Goal: Task Accomplishment & Management: Use online tool/utility

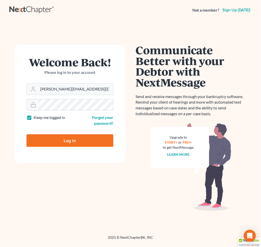
click at [86, 141] on input "Log In" at bounding box center [69, 140] width 87 height 13
type input "Thinking..."
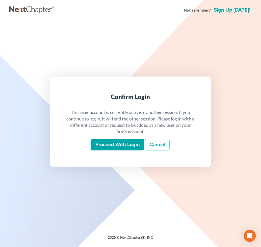
click at [131, 147] on input "Proceed with login" at bounding box center [117, 145] width 52 height 12
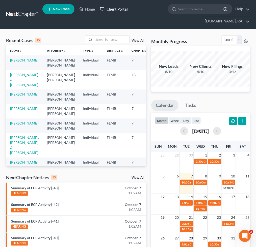
click at [119, 10] on link "Client Portal" at bounding box center [113, 9] width 33 height 9
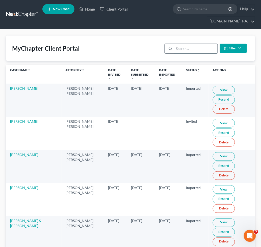
click at [178, 46] on input "search" at bounding box center [195, 49] width 43 height 10
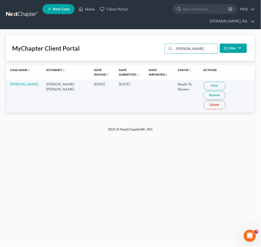
type input "lanford"
click at [206, 88] on link "View" at bounding box center [214, 86] width 22 height 9
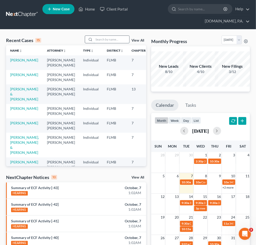
click at [111, 39] on input "search" at bounding box center [111, 39] width 35 height 7
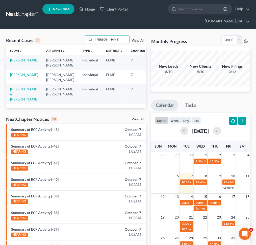
type input "tammi"
click at [13, 62] on link "Bohan, Tammi" at bounding box center [24, 60] width 28 height 4
select select "2"
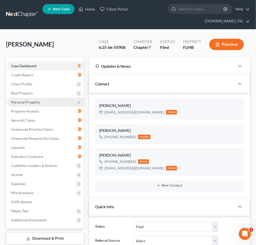
click at [47, 105] on span "Personal Property" at bounding box center [45, 102] width 77 height 9
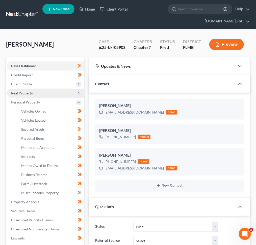
click at [41, 95] on span "Real Property" at bounding box center [45, 93] width 77 height 9
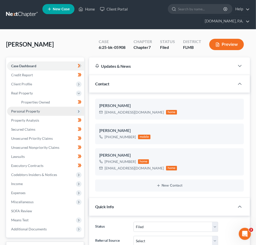
click at [42, 113] on span "Personal Property" at bounding box center [45, 111] width 77 height 9
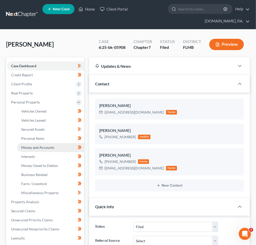
click at [48, 148] on span "Money and Accounts" at bounding box center [37, 147] width 33 height 4
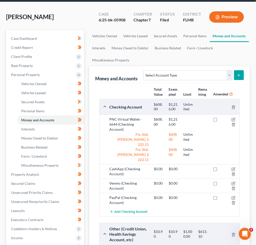
scroll to position [122, 0]
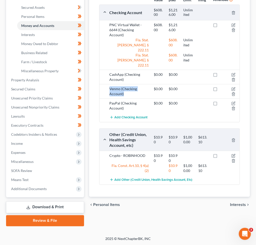
drag, startPoint x: 118, startPoint y: 80, endPoint x: 105, endPoint y: 72, distance: 15.2
click at [105, 84] on div "Venmo (Checking Account) $0.00 $0.00" at bounding box center [169, 91] width 140 height 14
click at [116, 86] on div "Venmo (Checking Account)" at bounding box center [129, 91] width 44 height 10
drag, startPoint x: 107, startPoint y: 74, endPoint x: 188, endPoint y: 74, distance: 80.9
click at [188, 86] on div "Venmo (Checking Account) $0.00 $0.00" at bounding box center [173, 91] width 133 height 10
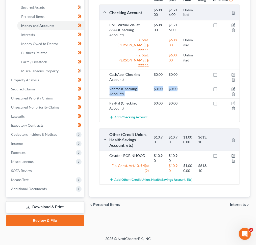
click at [110, 86] on div "Venmo (Checking Account)" at bounding box center [129, 91] width 44 height 10
drag, startPoint x: 110, startPoint y: 73, endPoint x: 180, endPoint y: 80, distance: 70.4
click at [180, 86] on div "Venmo (Checking Account) $0.00 $0.00" at bounding box center [173, 91] width 133 height 10
drag, startPoint x: 108, startPoint y: 142, endPoint x: 148, endPoint y: 141, distance: 40.3
click at [148, 153] on div "Crypto - ROBINHOOD" at bounding box center [129, 158] width 44 height 10
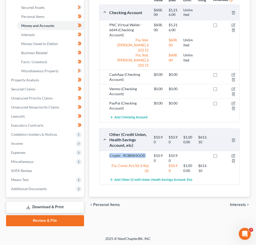
copy div "Crypto - ROBINHOOD"
click at [234, 155] on icon "button" at bounding box center [233, 156] width 2 height 2
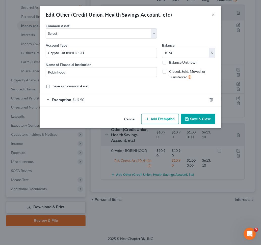
click at [243, 37] on div "Edit Other (Credit Union, Health Savings Account, etc) × An exemption set must …" at bounding box center [130, 122] width 261 height 245
click at [215, 17] on button "×" at bounding box center [214, 15] width 4 height 6
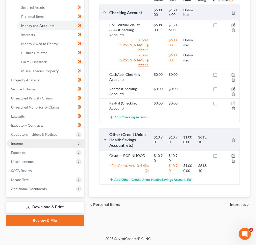
click at [37, 145] on span "Income" at bounding box center [45, 143] width 77 height 9
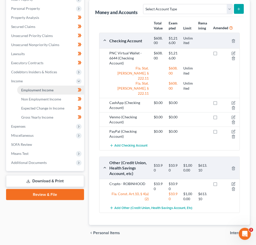
click at [43, 90] on span "Employment Income" at bounding box center [37, 90] width 32 height 4
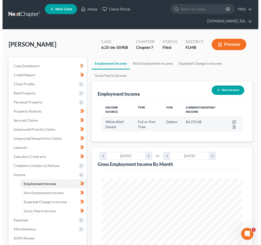
scroll to position [70, 151]
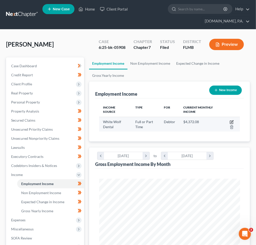
click at [232, 121] on icon "button" at bounding box center [231, 122] width 4 height 4
select select "0"
select select "9"
select select "0"
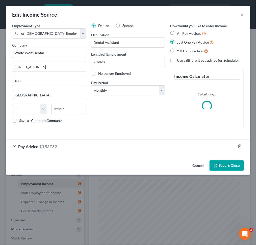
scroll to position [72, 154]
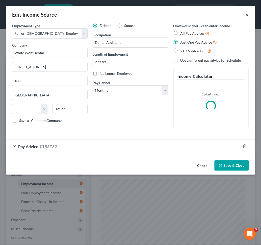
click at [247, 14] on button "×" at bounding box center [247, 15] width 4 height 6
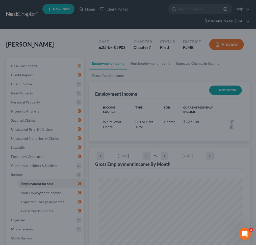
scroll to position [252038, 251958]
